Goal: Transaction & Acquisition: Purchase product/service

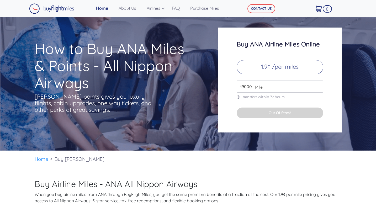
click at [274, 90] on input "49000" at bounding box center [280, 87] width 87 height 12
type input "4"
click at [247, 87] on input "180000" at bounding box center [280, 87] width 87 height 12
click at [293, 69] on p "1.9¢ /per miles" at bounding box center [280, 67] width 87 height 14
click at [290, 117] on button "Out Of Stock!" at bounding box center [280, 113] width 87 height 11
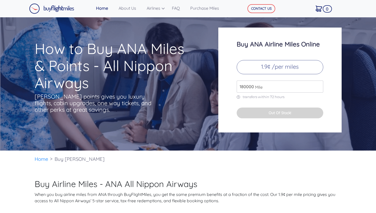
click at [283, 91] on input "180000" at bounding box center [280, 87] width 87 height 12
type input "180"
click at [238, 132] on div "Buy [PERSON_NAME] Airline Miles Online 1.9¢ /per miles 180 Mile transfers withi…" at bounding box center [280, 80] width 123 height 105
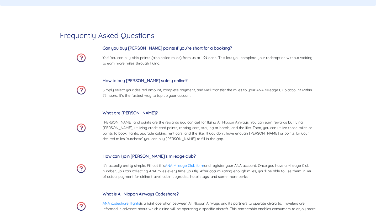
scroll to position [1361, 0]
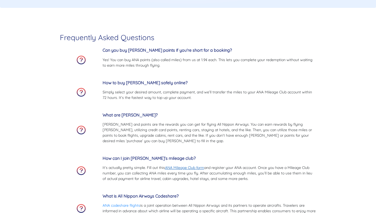
click at [186, 168] on link "ANA Mileage Club form" at bounding box center [184, 167] width 39 height 5
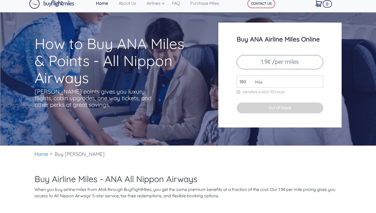
scroll to position [0, 0]
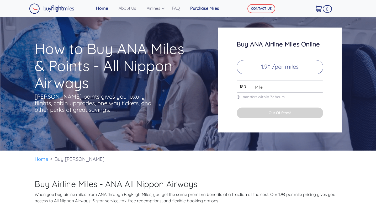
click at [199, 8] on link "Purchase Miles" at bounding box center [207, 8] width 39 height 11
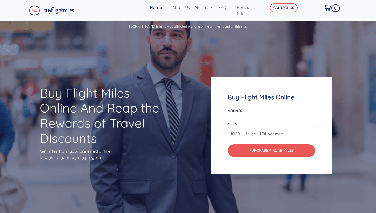
scroll to position [445, 0]
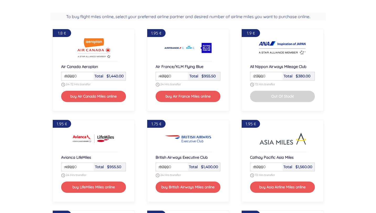
select select
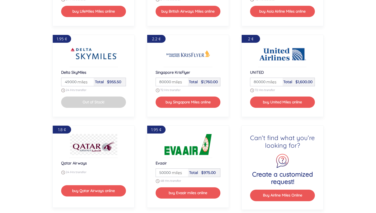
scroll to position [618, 0]
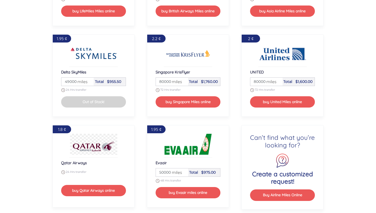
click at [166, 172] on input "50000" at bounding box center [172, 173] width 31 height 8
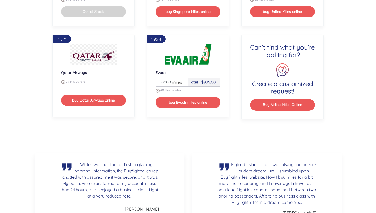
scroll to position [707, 0]
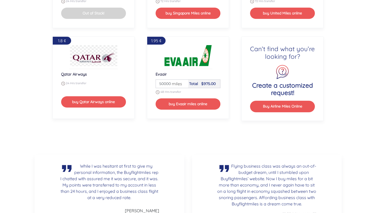
drag, startPoint x: 159, startPoint y: 82, endPoint x: 175, endPoint y: 84, distance: 16.1
click at [175, 84] on div "Miles 50000 miles" at bounding box center [172, 84] width 32 height 8
click at [168, 81] on input "50000" at bounding box center [172, 84] width 31 height 8
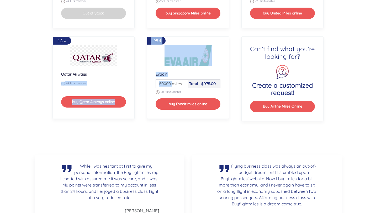
drag, startPoint x: 172, startPoint y: 82, endPoint x: 122, endPoint y: 80, distance: 50.2
click at [166, 83] on input "50000" at bounding box center [172, 84] width 31 height 8
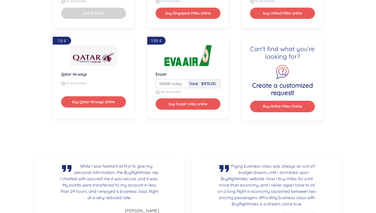
click at [165, 83] on input "50000" at bounding box center [172, 84] width 31 height 8
click at [163, 83] on input "50000" at bounding box center [172, 84] width 31 height 8
type input "0"
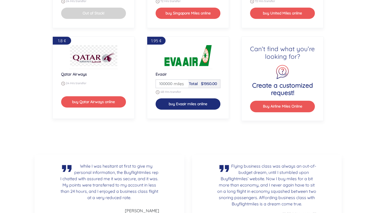
click at [180, 104] on button "buy Evaair miles online" at bounding box center [188, 103] width 65 height 11
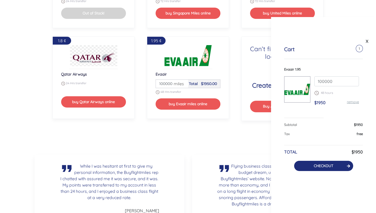
click at [313, 166] on button "CHECKOUT" at bounding box center [323, 166] width 59 height 10
click at [181, 86] on span "miles" at bounding box center [177, 84] width 13 height 6
click at [172, 84] on span "miles" at bounding box center [177, 84] width 13 height 6
click at [172, 83] on span "miles" at bounding box center [177, 84] width 13 height 6
click at [190, 81] on span "Total" at bounding box center [193, 83] width 9 height 5
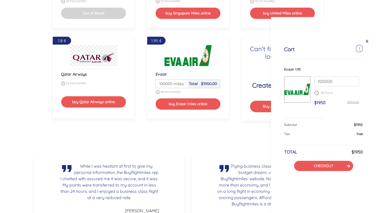
click at [370, 43] on div "X" at bounding box center [323, 39] width 105 height 11
click at [366, 41] on link "X" at bounding box center [367, 41] width 5 height 8
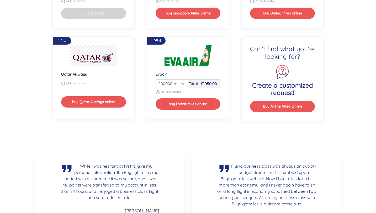
click at [179, 85] on span "miles" at bounding box center [177, 84] width 13 height 6
click at [174, 84] on span "miles" at bounding box center [177, 84] width 13 height 6
click at [167, 83] on input "100000" at bounding box center [172, 84] width 31 height 8
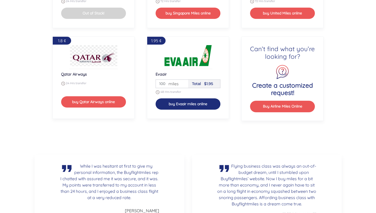
click at [205, 106] on button "buy Evaair miles online" at bounding box center [188, 103] width 65 height 11
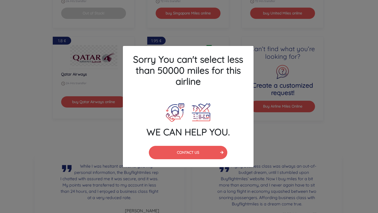
click at [257, 43] on div "Sorry You can't select less than 50000 miles for this airline WE CAN HELP YOU. …" at bounding box center [189, 106] width 378 height 213
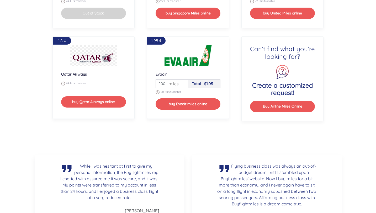
click at [162, 83] on input "100" at bounding box center [172, 84] width 31 height 8
type input "50000"
